Goal: Information Seeking & Learning: Learn about a topic

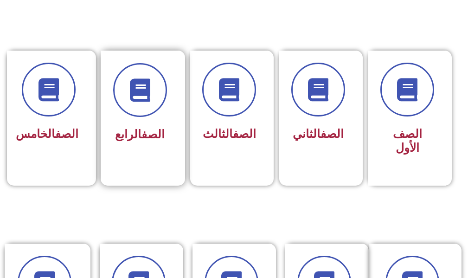
scroll to position [371, 0]
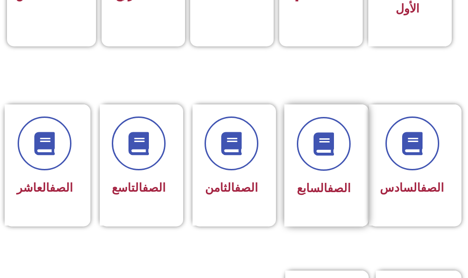
click at [313, 184] on span "الصف السابع" at bounding box center [324, 187] width 54 height 13
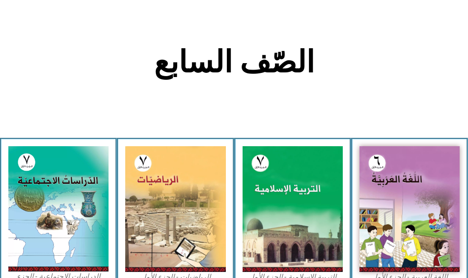
scroll to position [325, 0]
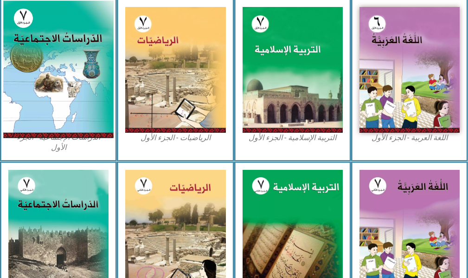
click at [79, 71] on img at bounding box center [58, 69] width 110 height 137
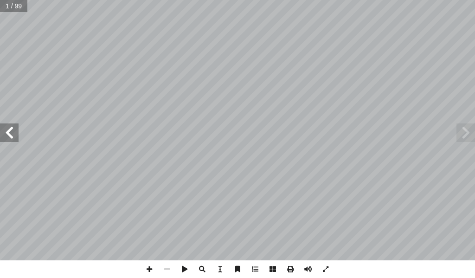
click at [1, 132] on span at bounding box center [9, 132] width 19 height 19
